Goal: Complete application form

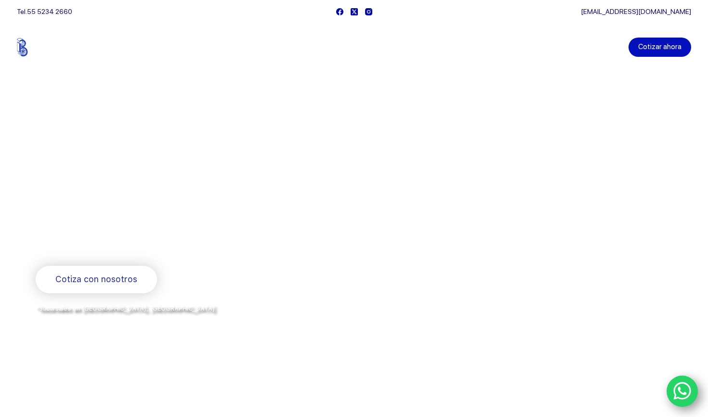
click at [685, 44] on link "Cotizar ahora" at bounding box center [660, 47] width 63 height 19
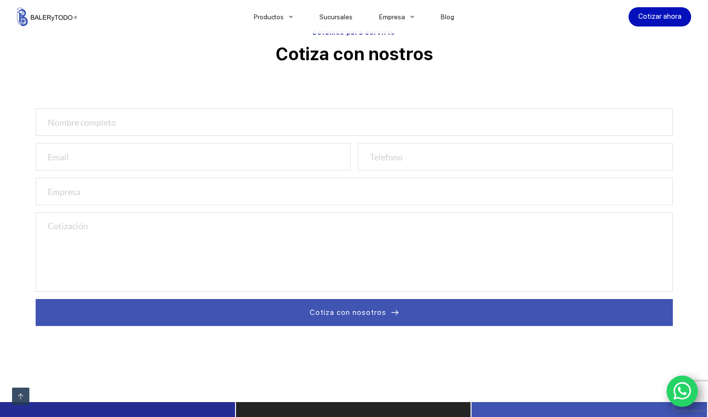
scroll to position [316, 0]
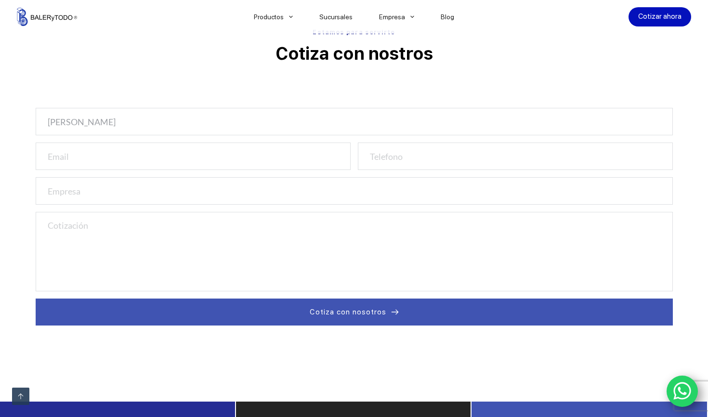
type input "Eddy Prueba"
type input "eddy"
type input "eddy@entertv.mx"
type input "4428493129"
type input "enter the void"
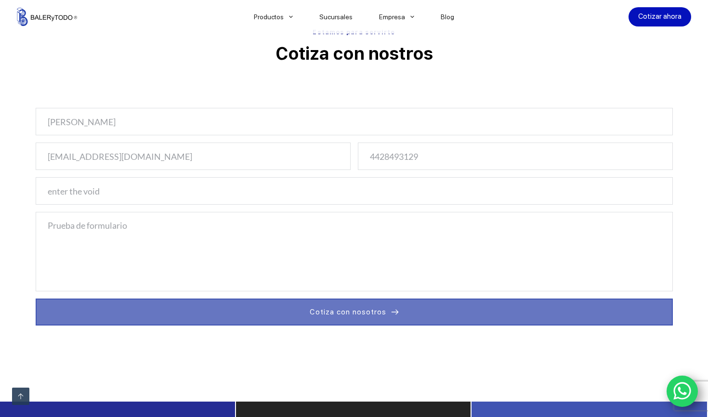
type textarea "Prueba de formulario"
click at [260, 309] on button "Cotiza con nosotros" at bounding box center [354, 312] width 637 height 27
